Goal: Information Seeking & Learning: Learn about a topic

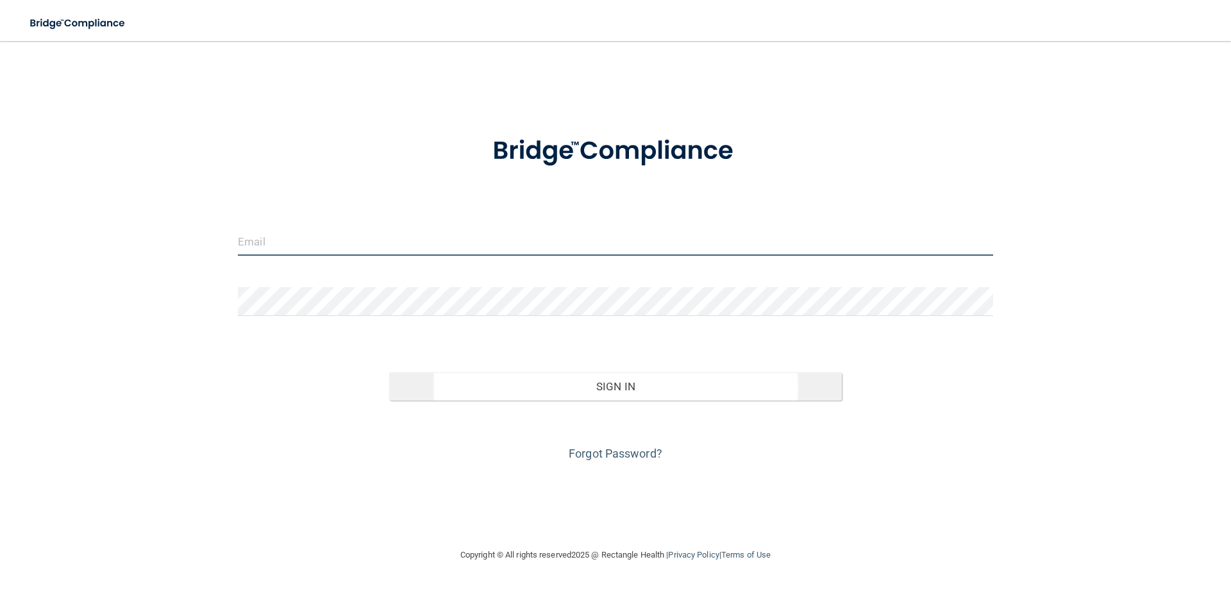
type input "[EMAIL_ADDRESS][DOMAIN_NAME]"
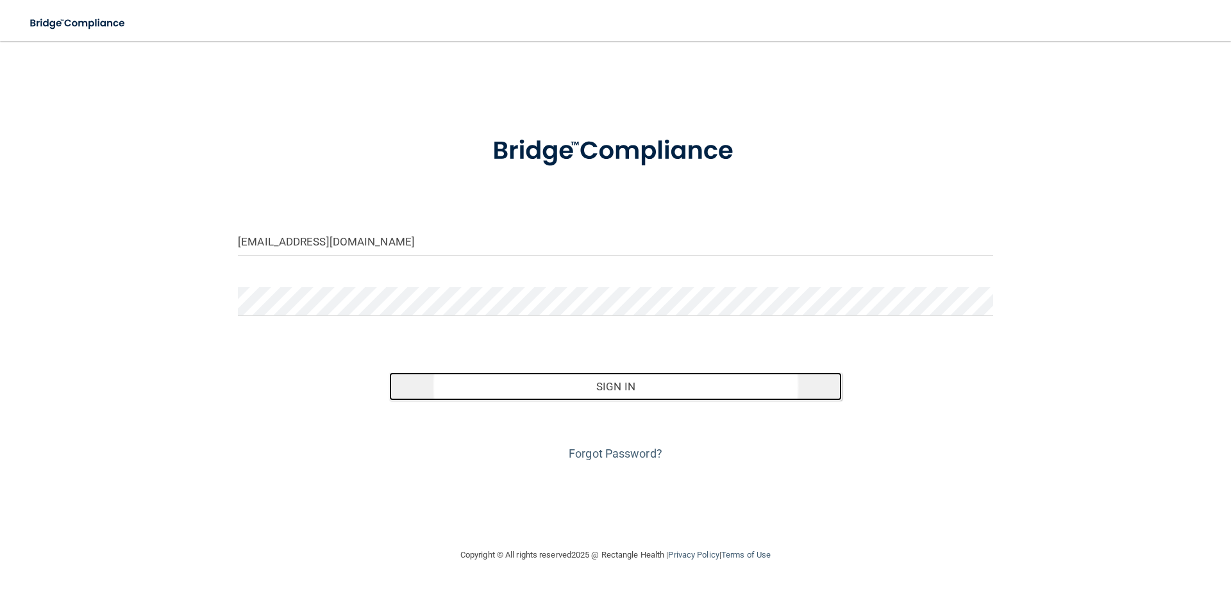
click at [614, 389] on button "Sign In" at bounding box center [615, 386] width 453 height 28
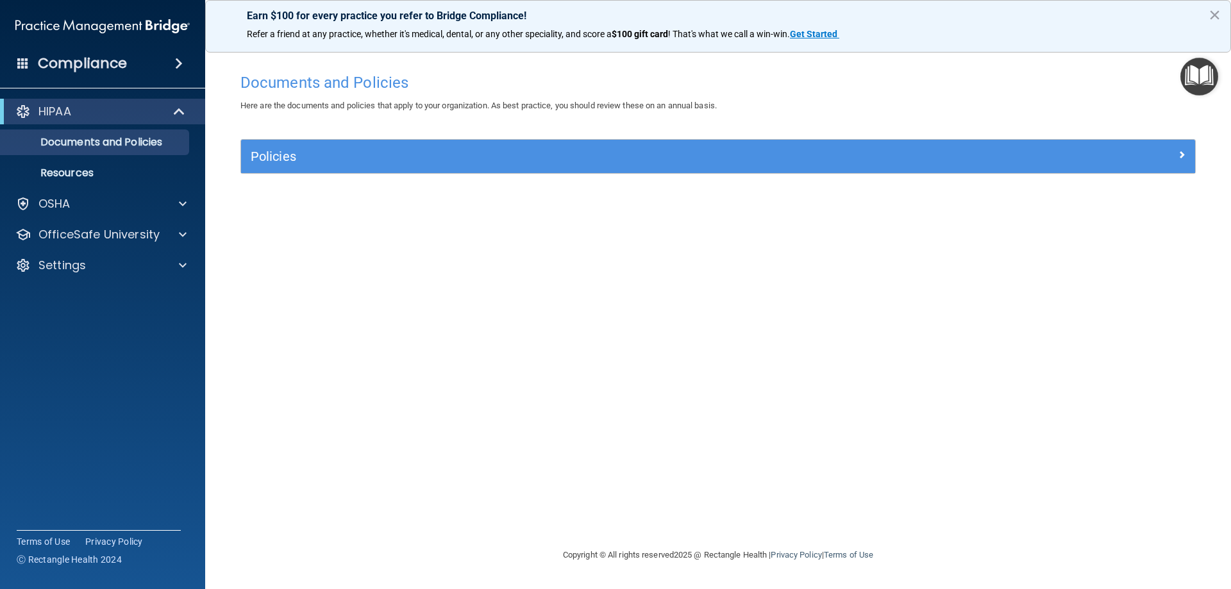
click at [177, 62] on span at bounding box center [179, 63] width 8 height 15
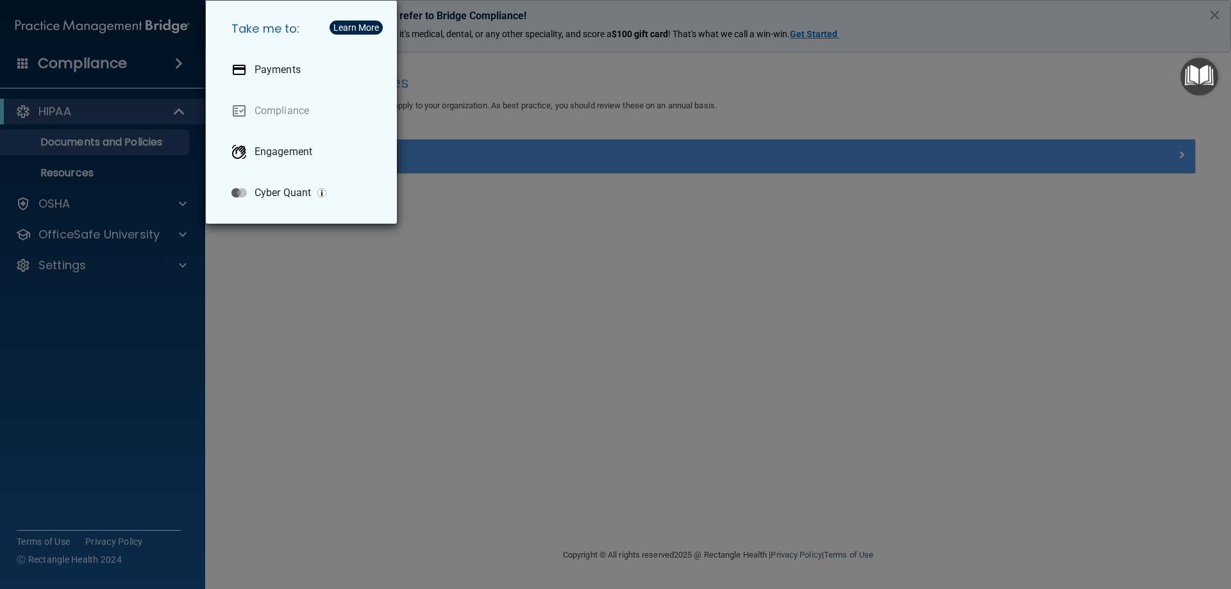
click at [343, 377] on div "Take me to: Payments Compliance Engagement Cyber Quant" at bounding box center [615, 294] width 1231 height 589
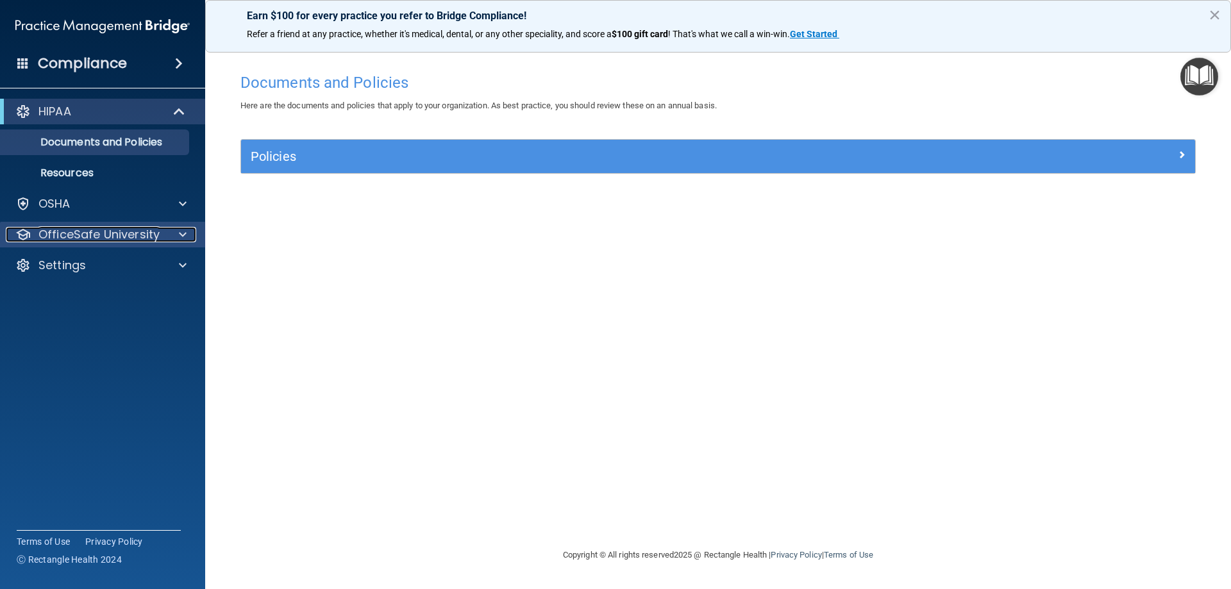
click at [116, 235] on p "OfficeSafe University" at bounding box center [98, 234] width 121 height 15
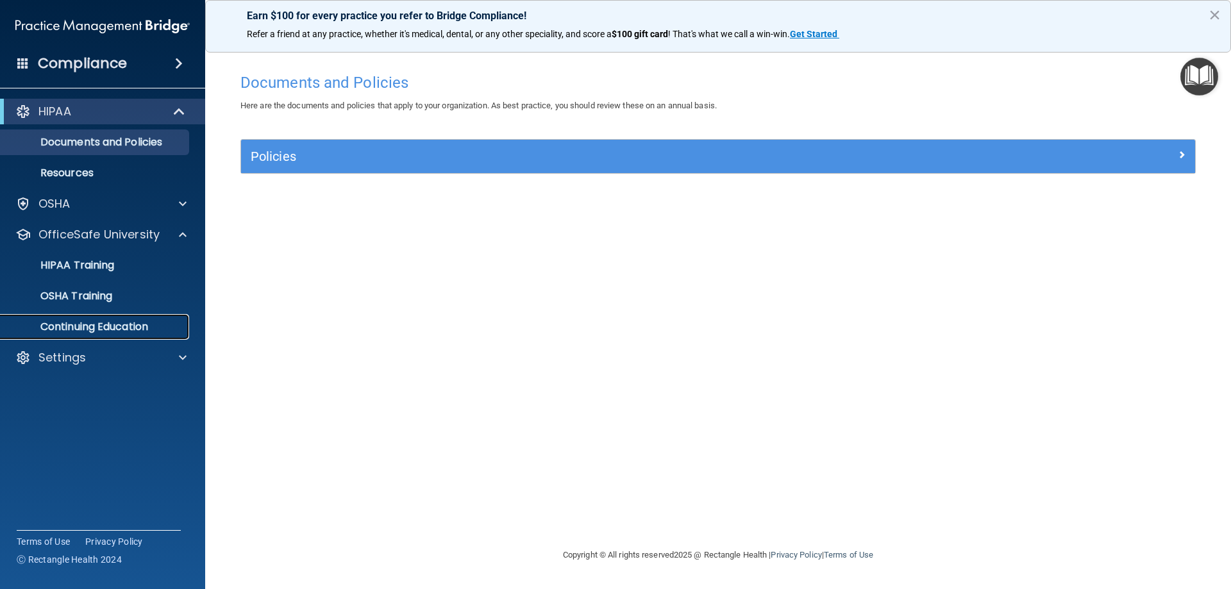
click at [140, 326] on p "Continuing Education" at bounding box center [95, 327] width 175 height 13
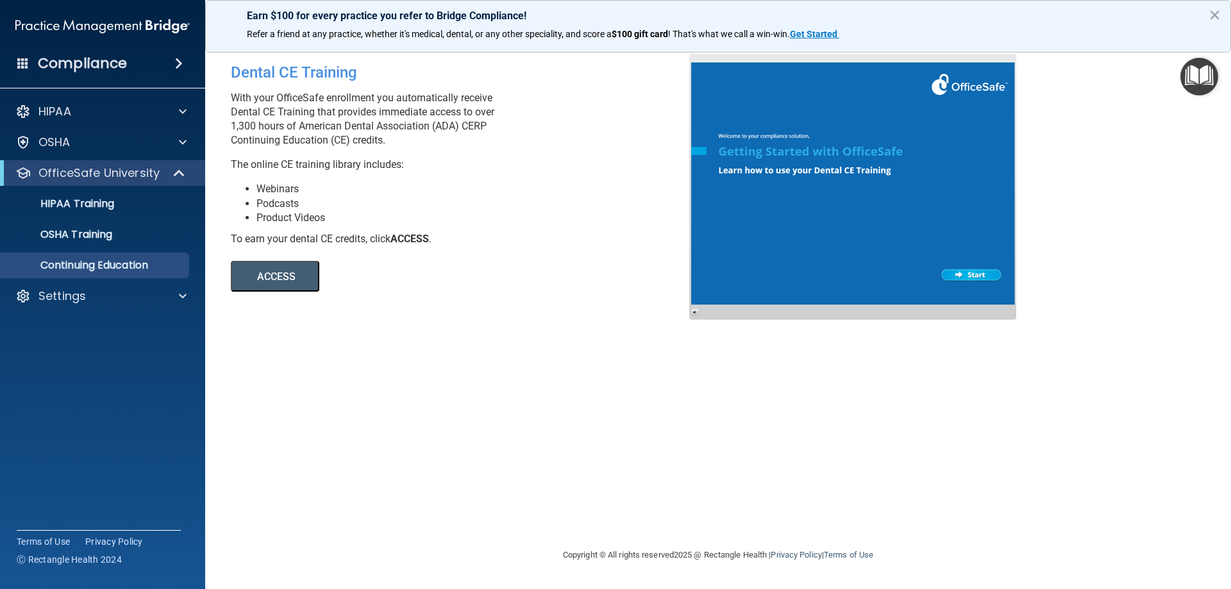
click at [279, 275] on button "ACCESS" at bounding box center [275, 276] width 88 height 31
click at [77, 298] on p "Settings" at bounding box center [61, 295] width 47 height 15
click at [77, 326] on p "My Account" at bounding box center [95, 327] width 175 height 13
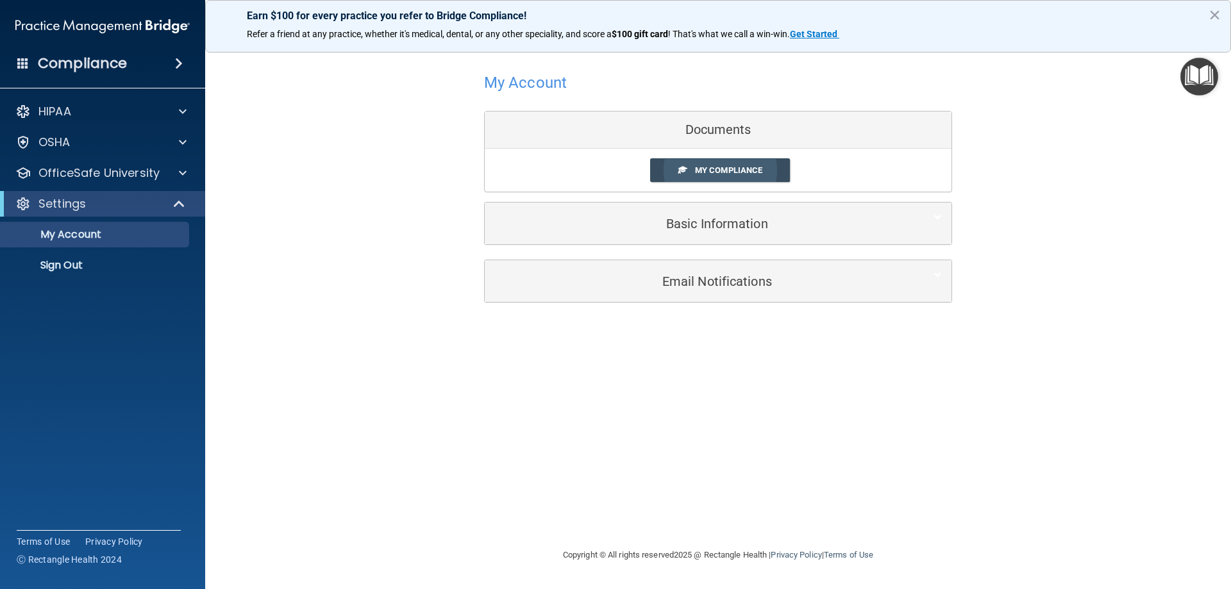
click at [725, 167] on span "My Compliance" at bounding box center [728, 170] width 67 height 10
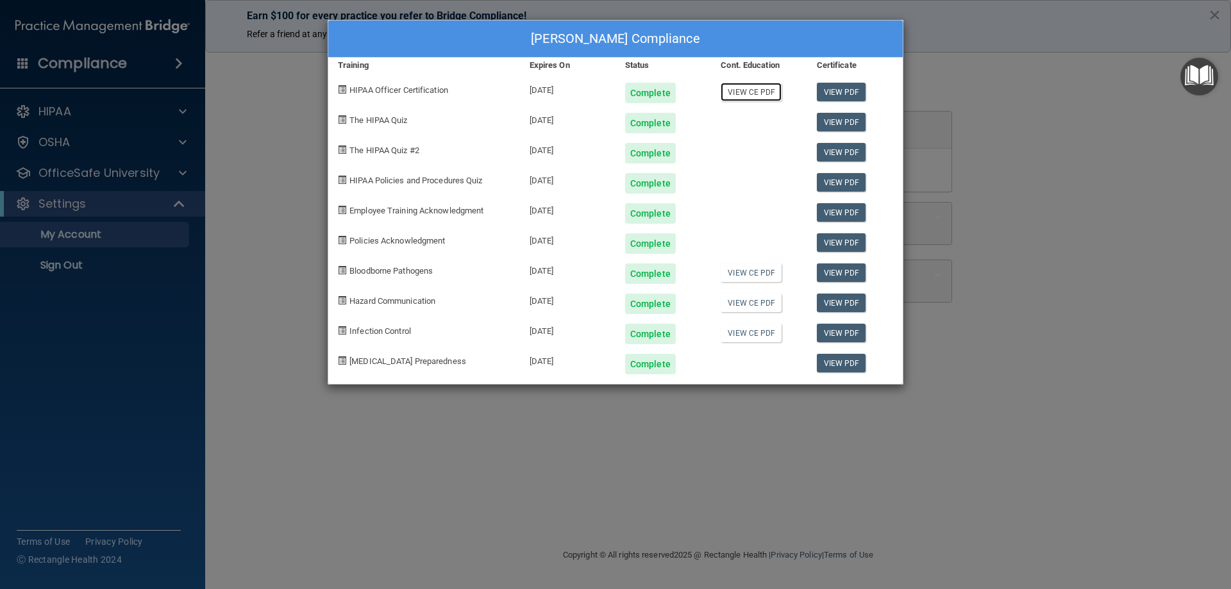
click at [746, 91] on link "View CE PDF" at bounding box center [751, 92] width 61 height 19
click at [749, 275] on link "View CE PDF" at bounding box center [751, 272] width 61 height 19
click at [757, 302] on link "View CE PDF" at bounding box center [751, 303] width 61 height 19
click at [746, 332] on link "View CE PDF" at bounding box center [751, 333] width 61 height 19
click at [838, 93] on link "View PDF" at bounding box center [841, 92] width 49 height 19
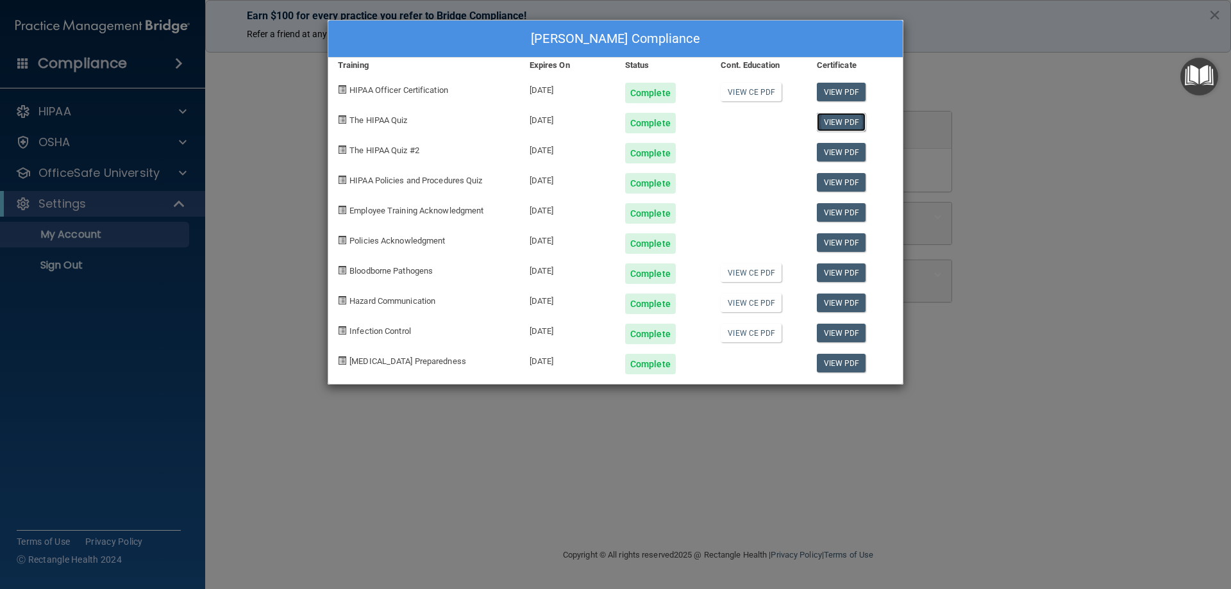
click at [843, 121] on link "View PDF" at bounding box center [841, 122] width 49 height 19
click at [839, 360] on link "View PDF" at bounding box center [841, 363] width 49 height 19
